Goal: Transaction & Acquisition: Purchase product/service

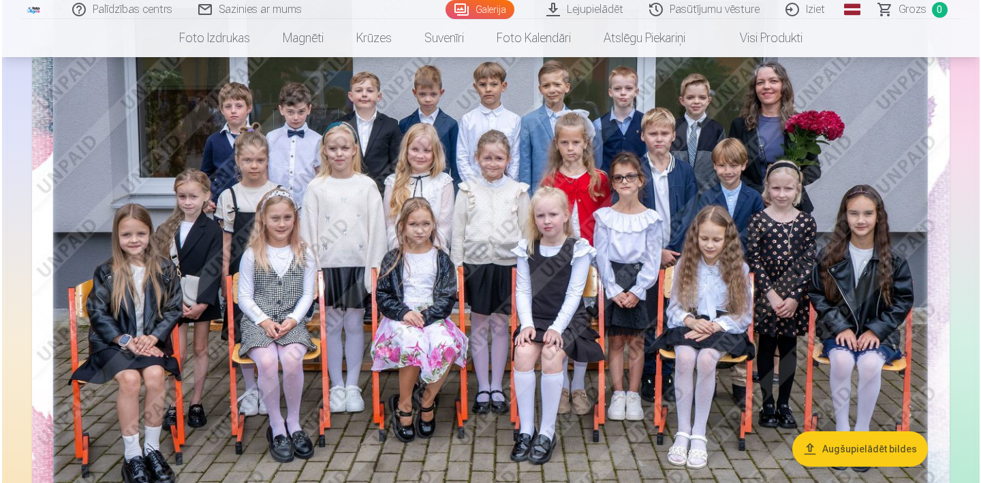
scroll to position [212, 0]
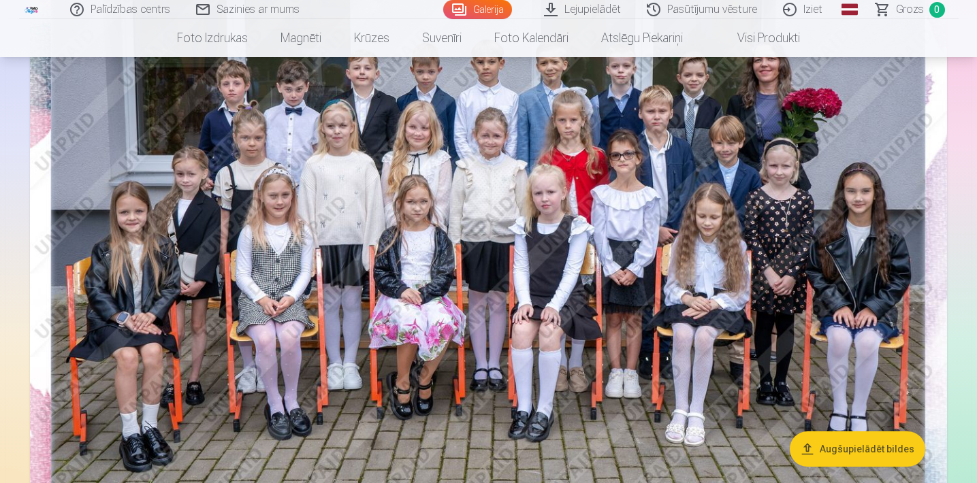
click at [524, 290] on img at bounding box center [488, 244] width 917 height 612
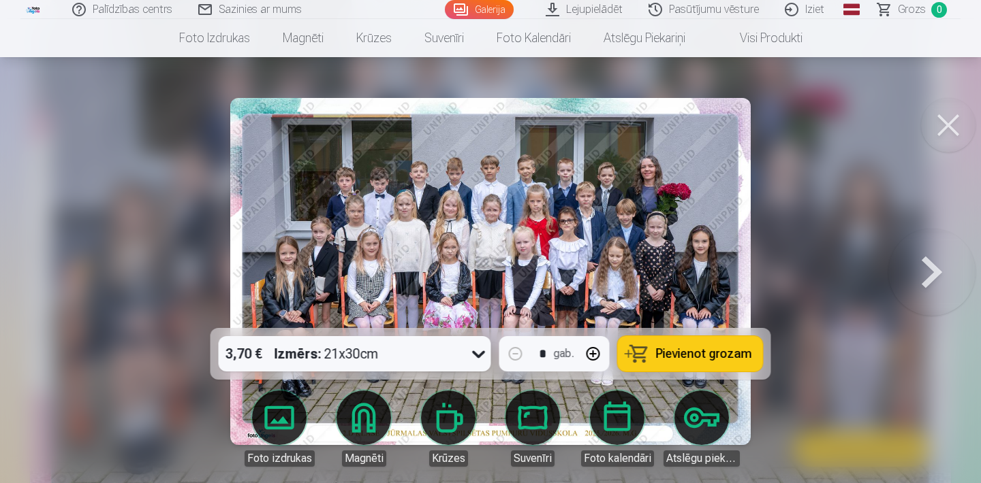
click at [475, 359] on icon at bounding box center [479, 354] width 22 height 22
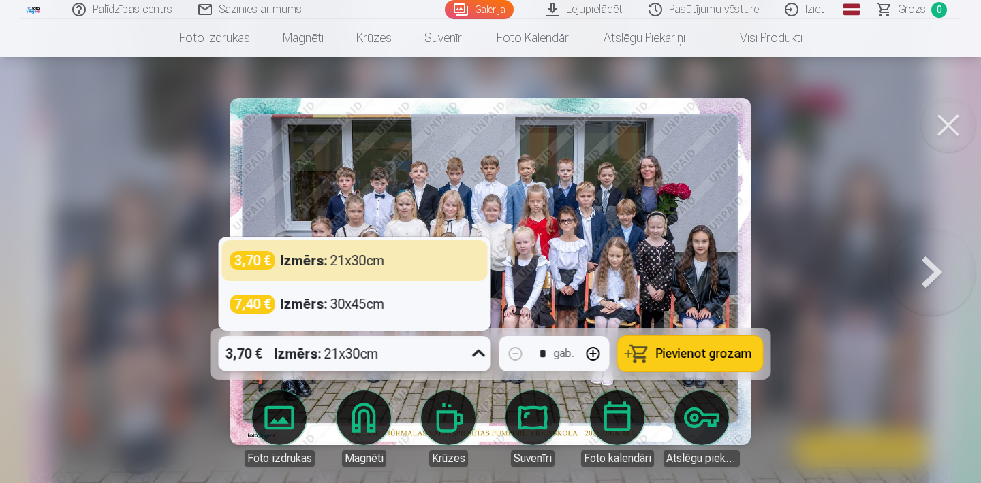
click at [410, 261] on div "3,70 € Izmērs : 21x30cm" at bounding box center [354, 260] width 249 height 19
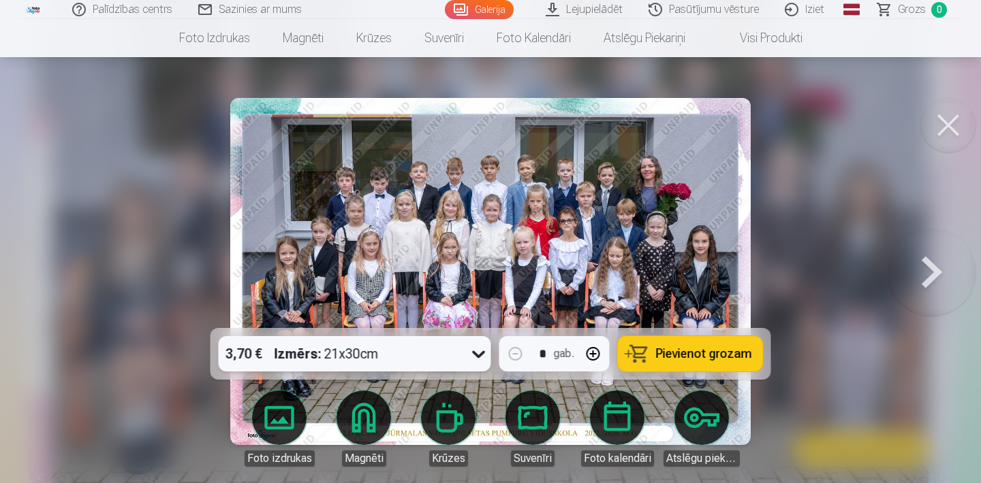
click at [693, 355] on span "Pievienot grozam" at bounding box center [704, 354] width 96 height 12
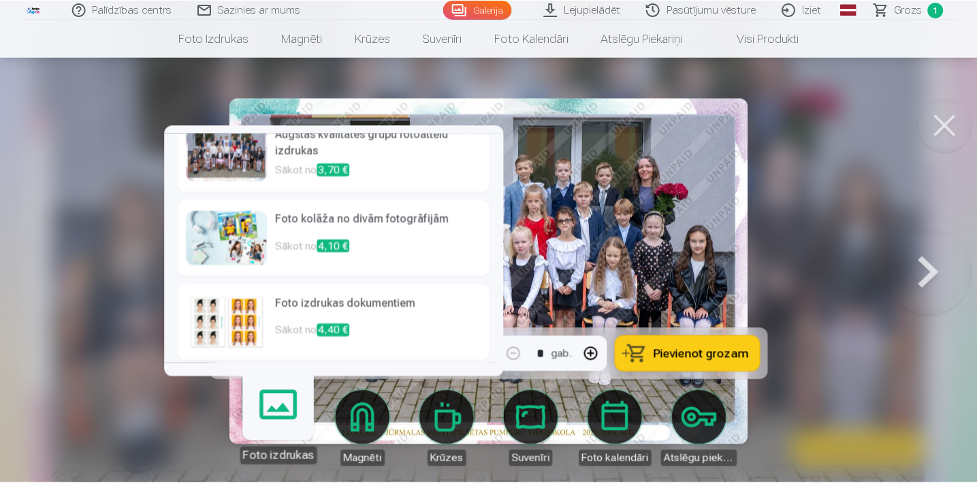
scroll to position [105, 0]
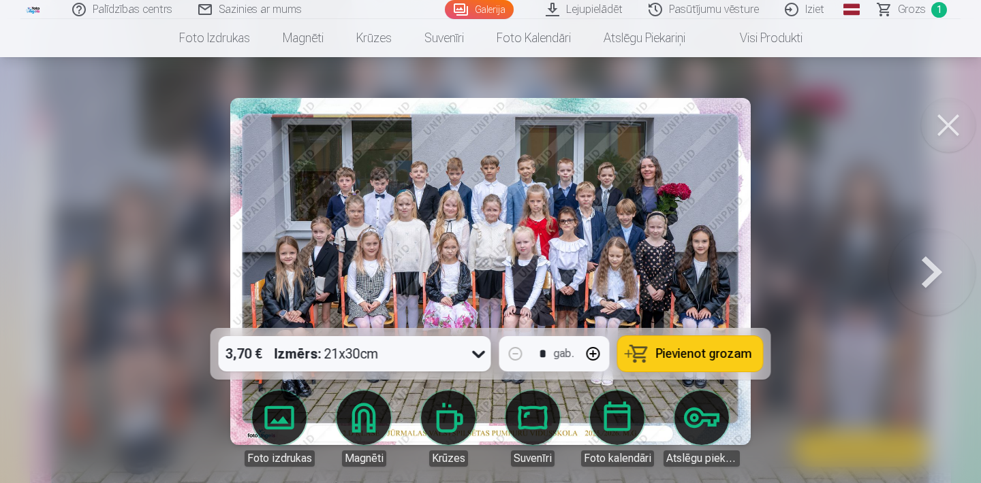
click at [833, 268] on div at bounding box center [490, 241] width 981 height 483
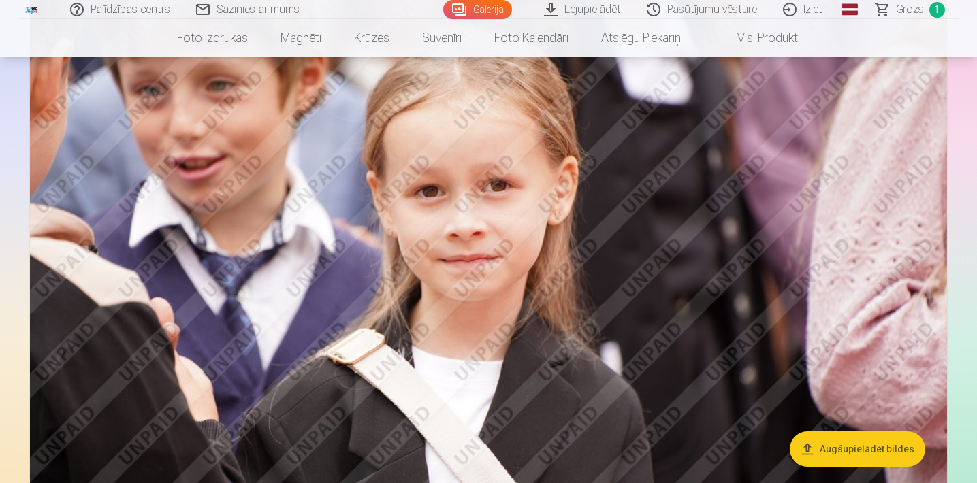
scroll to position [1398, 0]
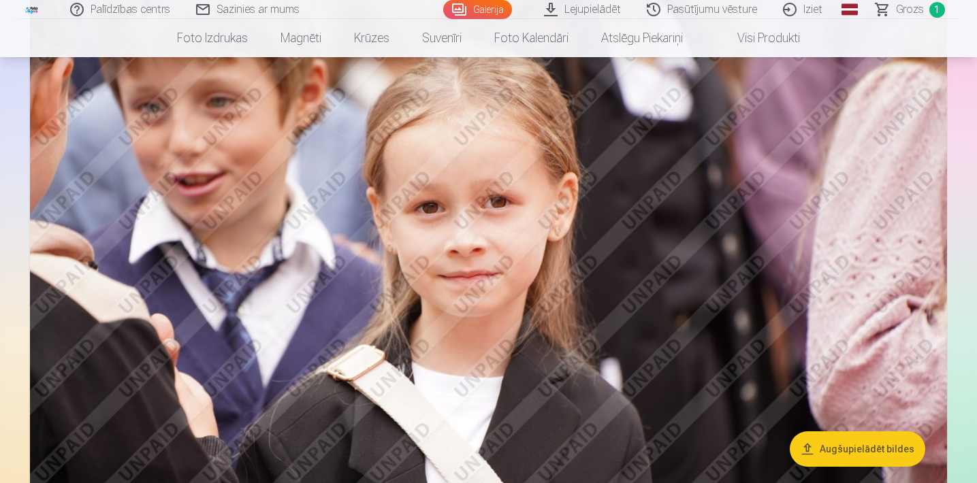
click at [764, 302] on img at bounding box center [488, 302] width 917 height 611
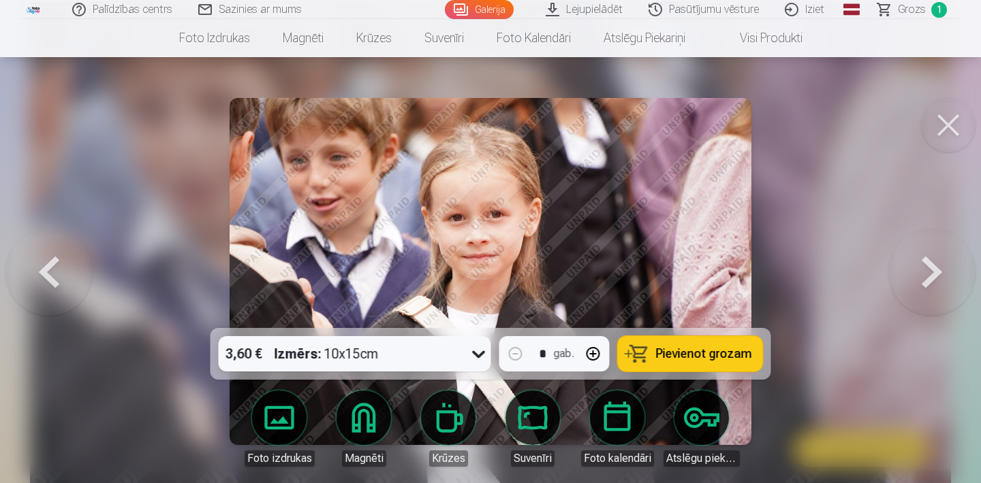
click at [673, 356] on span "Pievienot grozam" at bounding box center [704, 354] width 96 height 12
drag, startPoint x: 942, startPoint y: 126, endPoint x: 675, endPoint y: 193, distance: 274.6
click at [942, 126] on button at bounding box center [948, 125] width 54 height 54
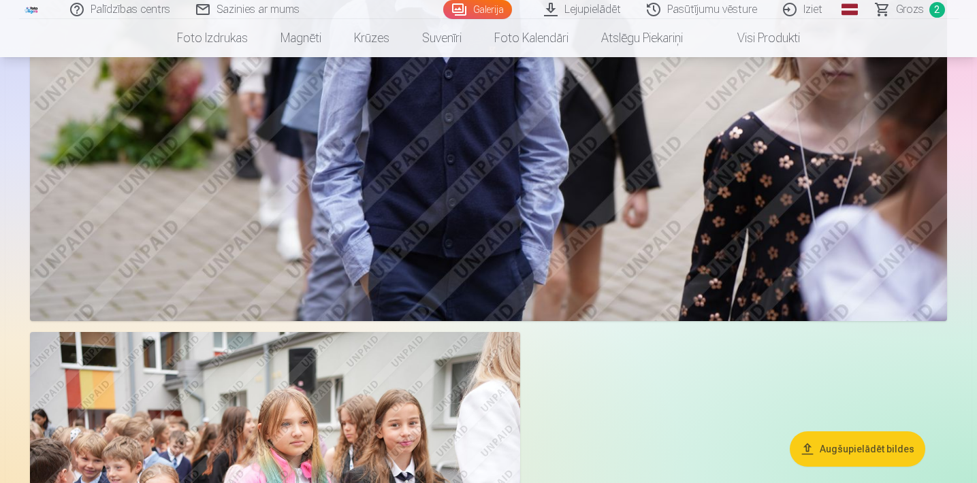
scroll to position [3544, 0]
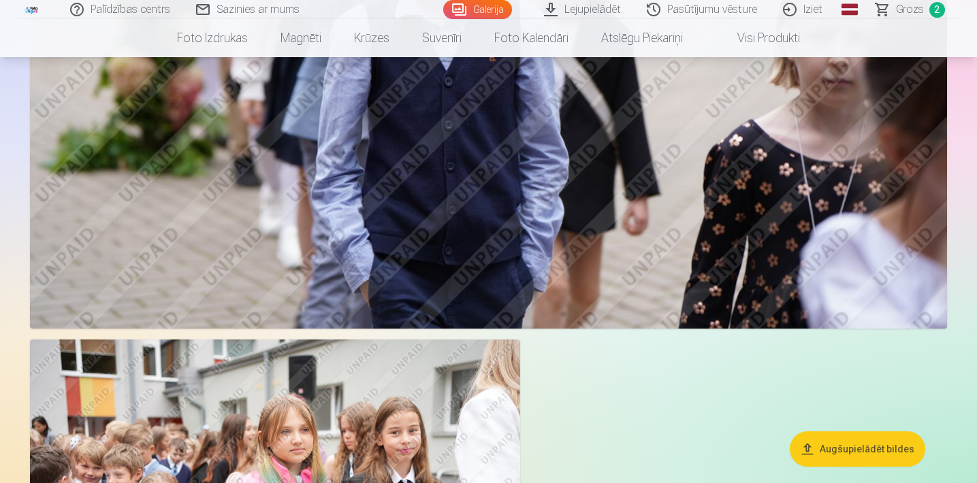
click at [908, 14] on span "Grozs" at bounding box center [910, 9] width 28 height 16
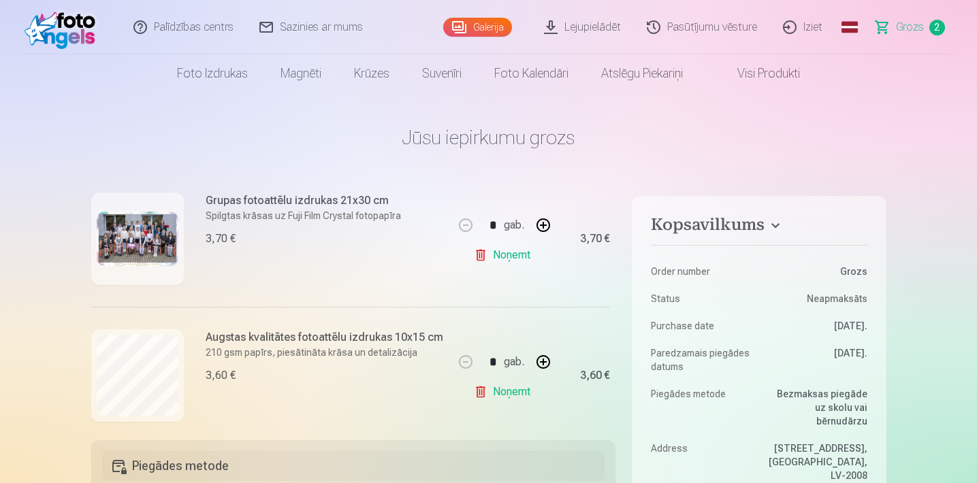
scroll to position [155, 0]
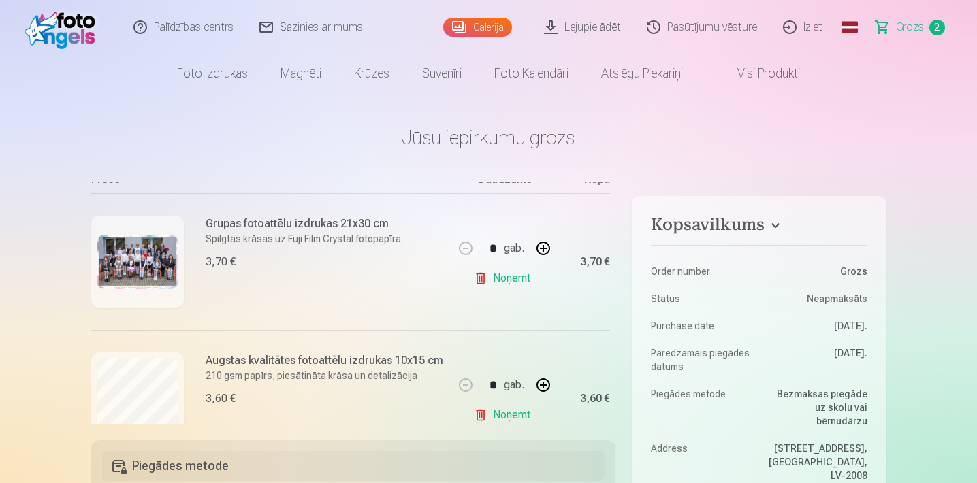
click at [812, 23] on link "Iziet" at bounding box center [803, 27] width 65 height 54
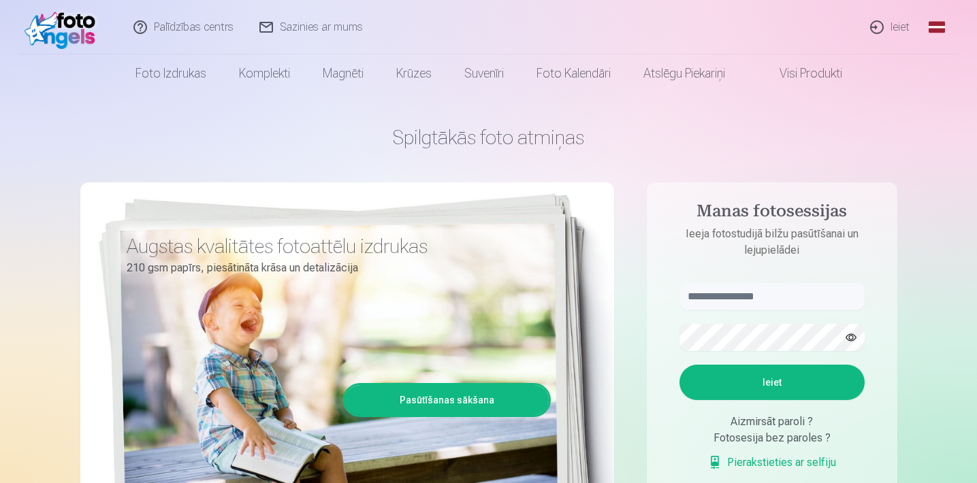
click at [896, 20] on link "Ieiet" at bounding box center [890, 27] width 65 height 54
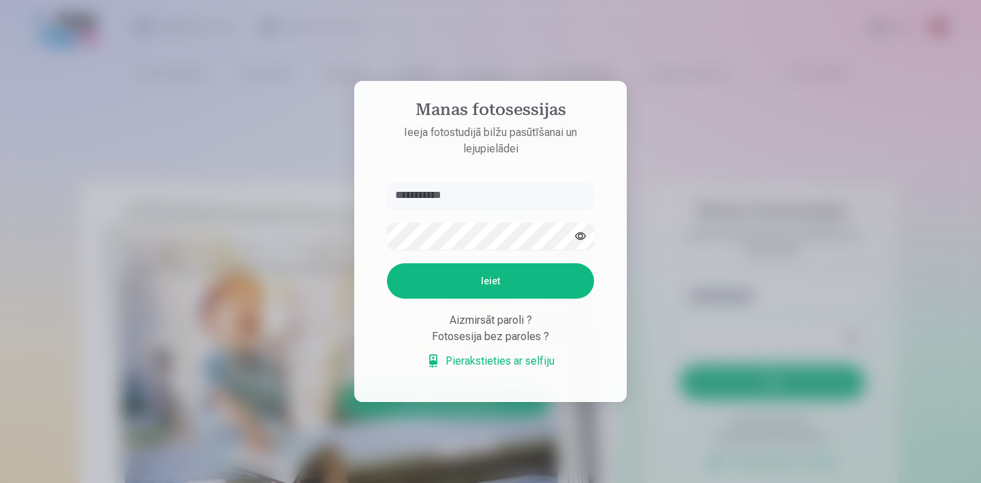
type input "**********"
click at [490, 281] on button "Ieiet" at bounding box center [490, 281] width 207 height 35
